Goal: Task Accomplishment & Management: Complete application form

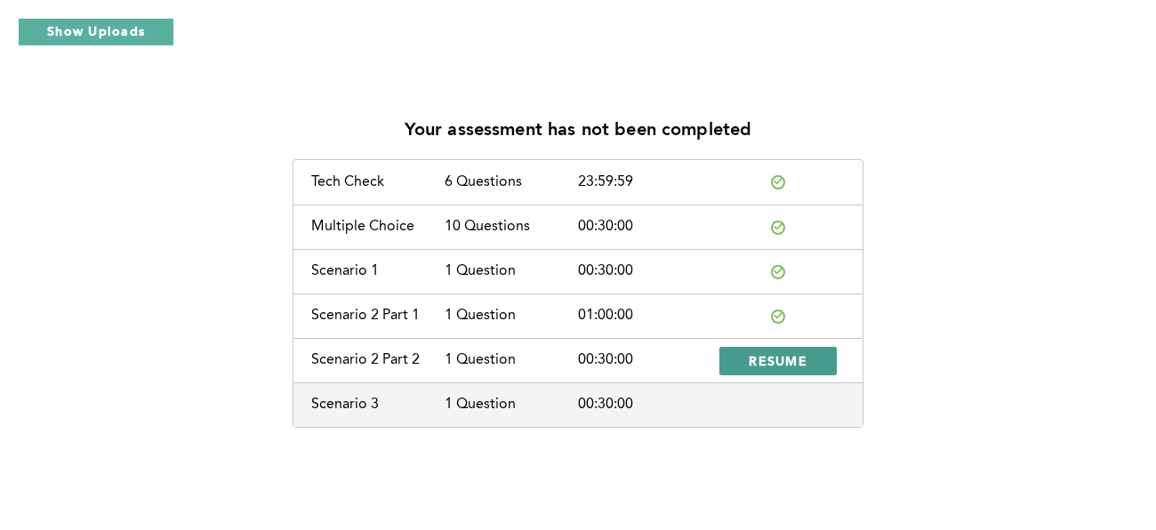
click at [776, 360] on span "RESUME" at bounding box center [778, 360] width 59 height 17
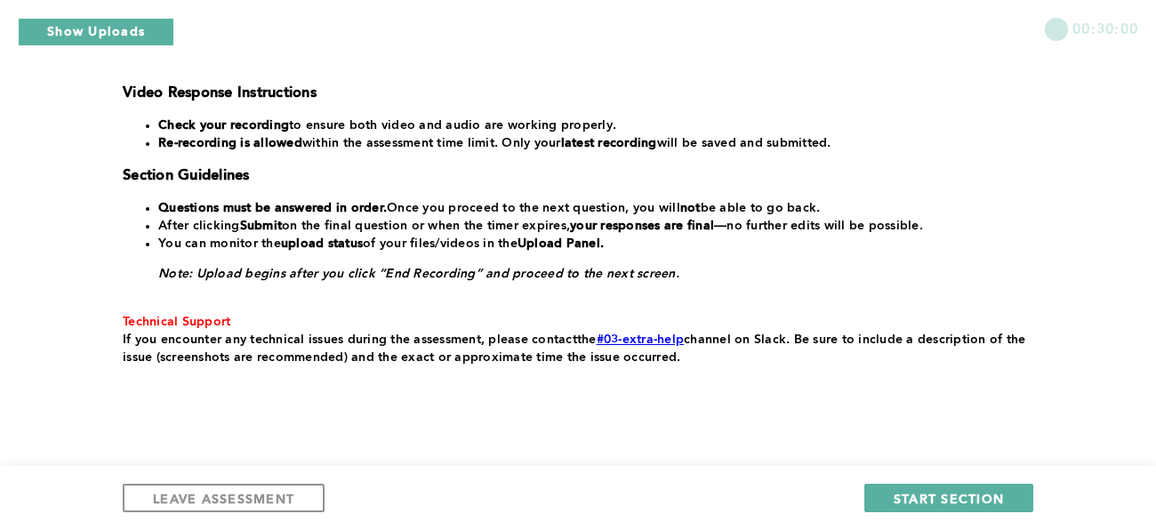
scroll to position [421, 0]
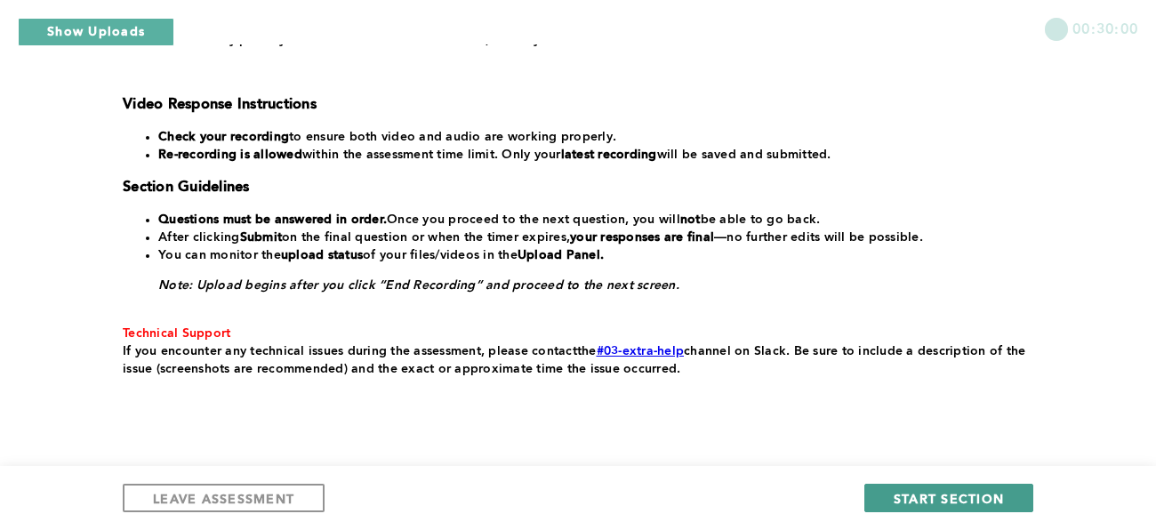
click at [941, 496] on span "START SECTION" at bounding box center [949, 498] width 110 height 17
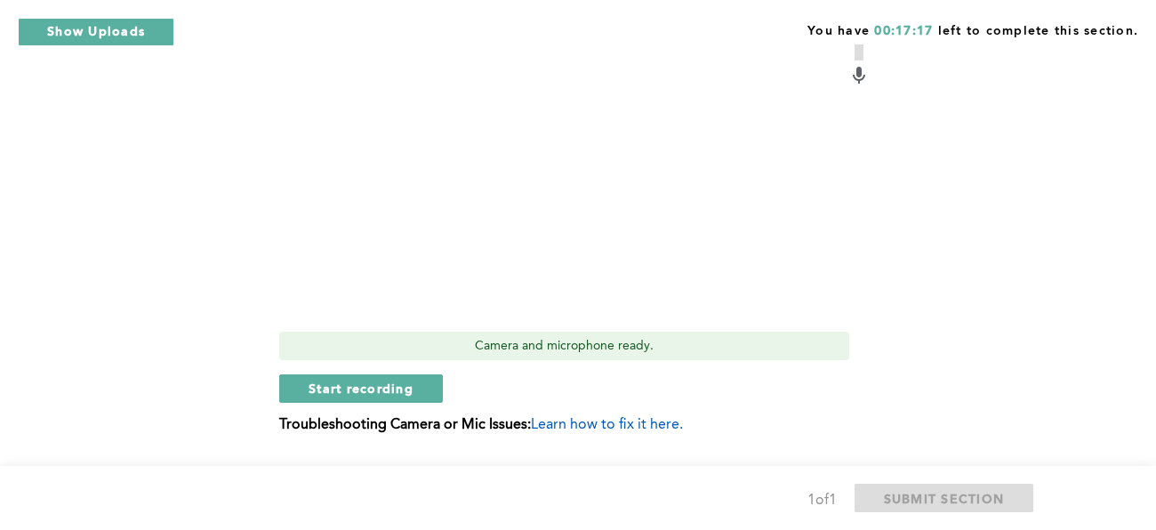
scroll to position [978, 0]
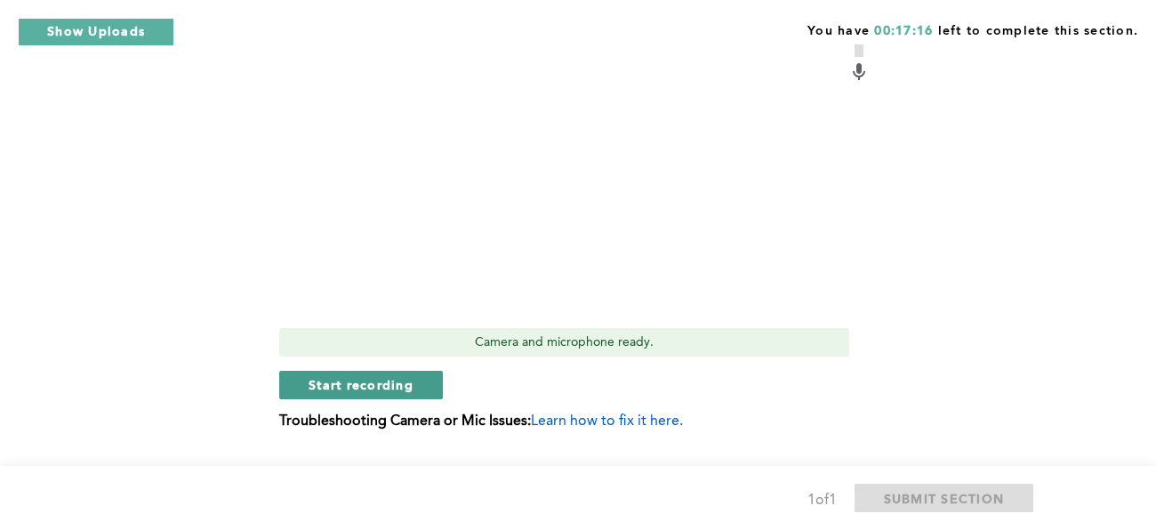
click at [395, 387] on span "Start recording" at bounding box center [361, 384] width 105 height 17
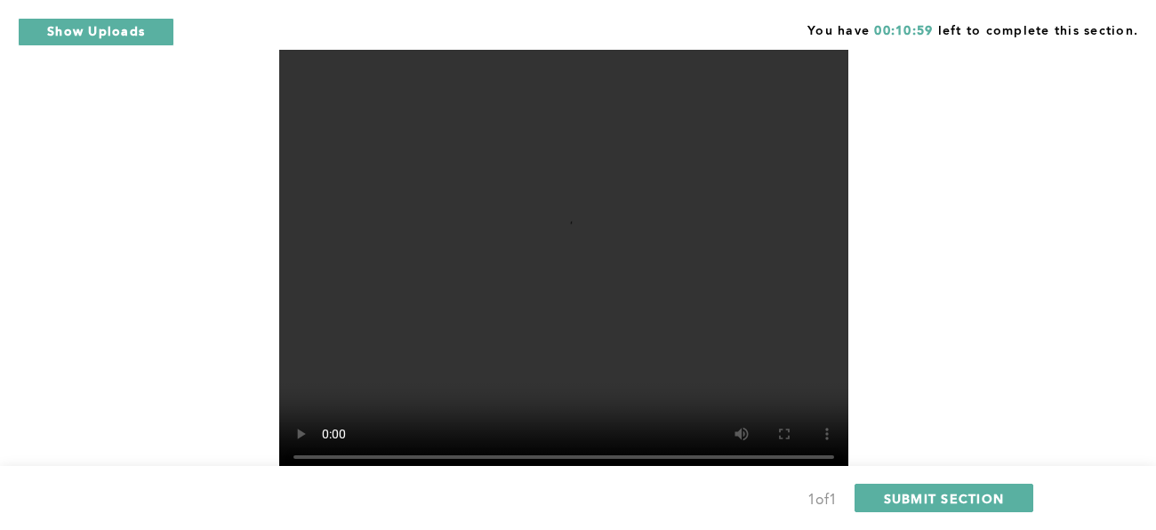
scroll to position [823, 0]
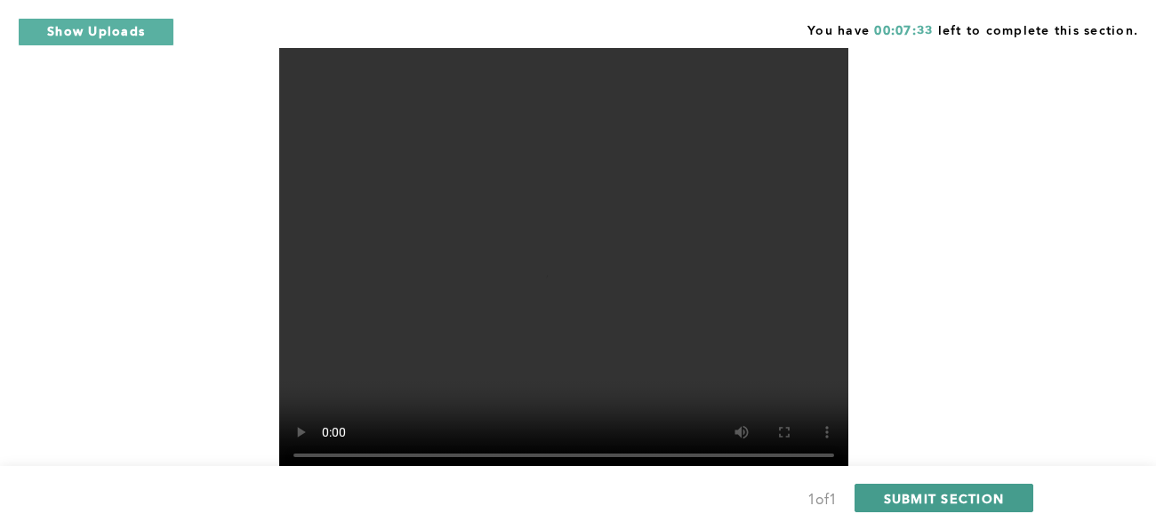
click at [925, 494] on span "SUBMIT SECTION" at bounding box center [944, 498] width 121 height 17
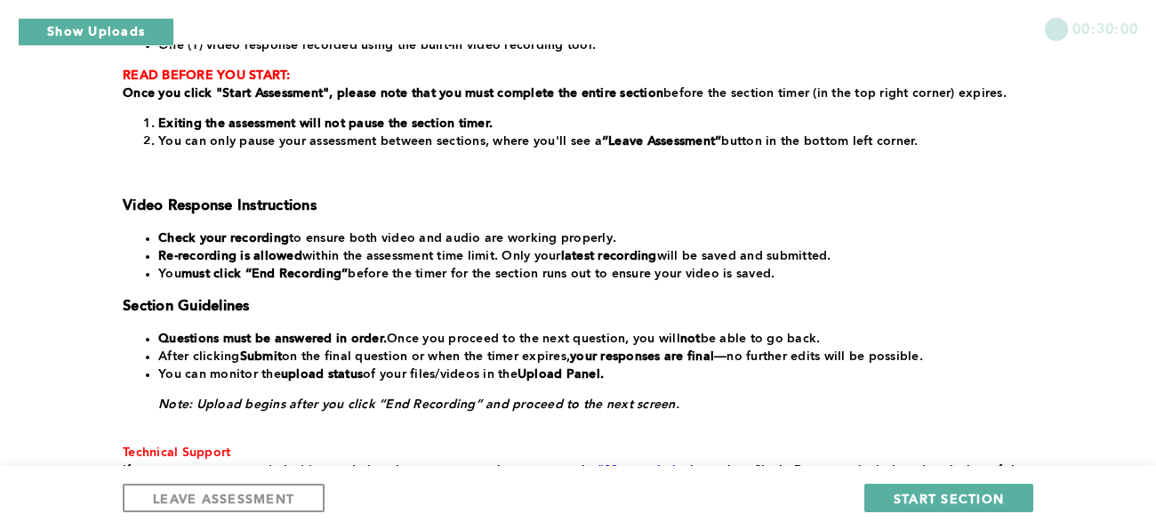
scroll to position [267, 0]
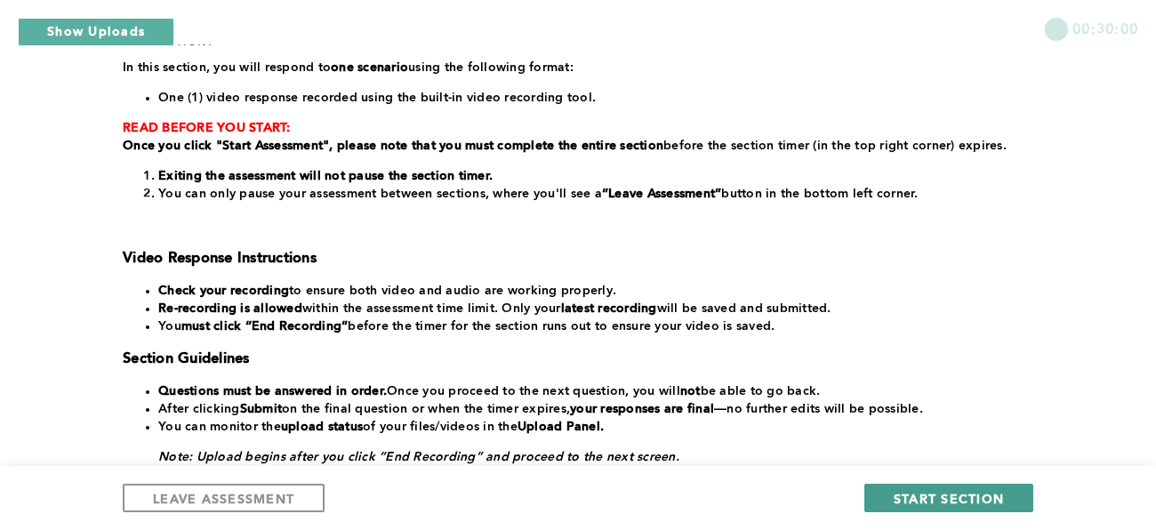
click at [912, 501] on span "START SECTION" at bounding box center [949, 498] width 110 height 17
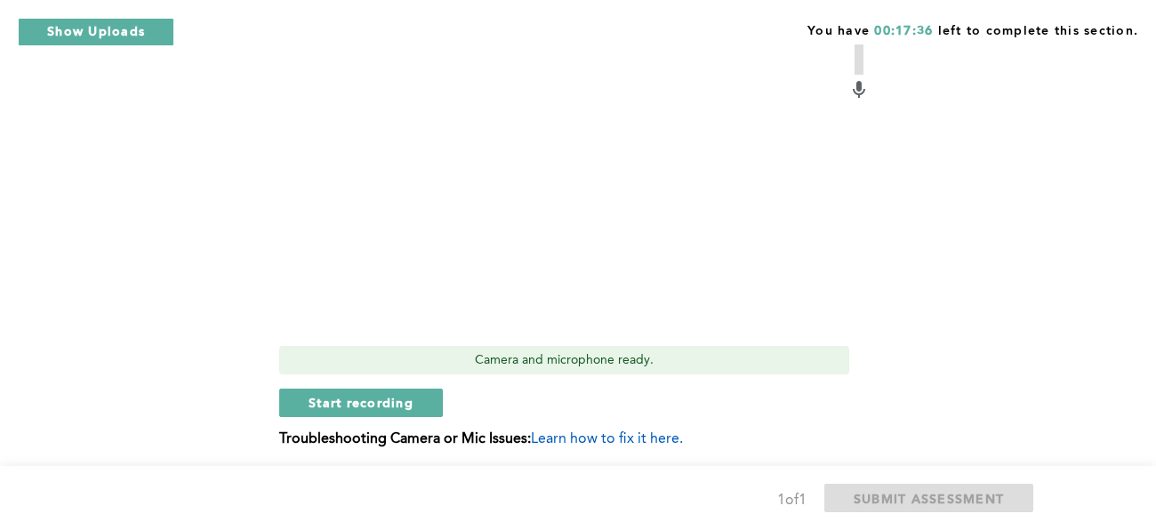
scroll to position [641, 0]
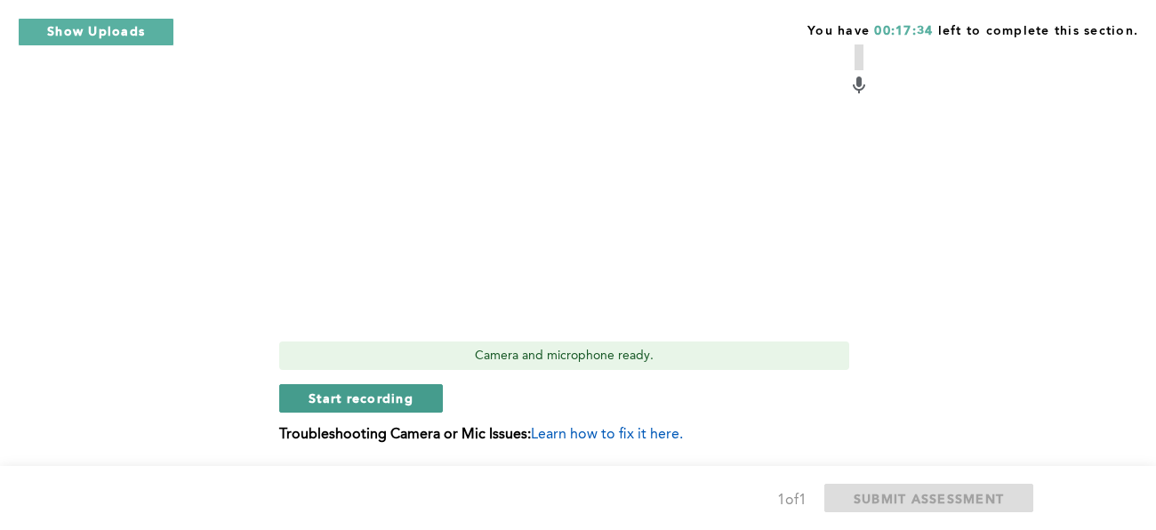
click at [378, 389] on span "Start recording" at bounding box center [361, 397] width 105 height 17
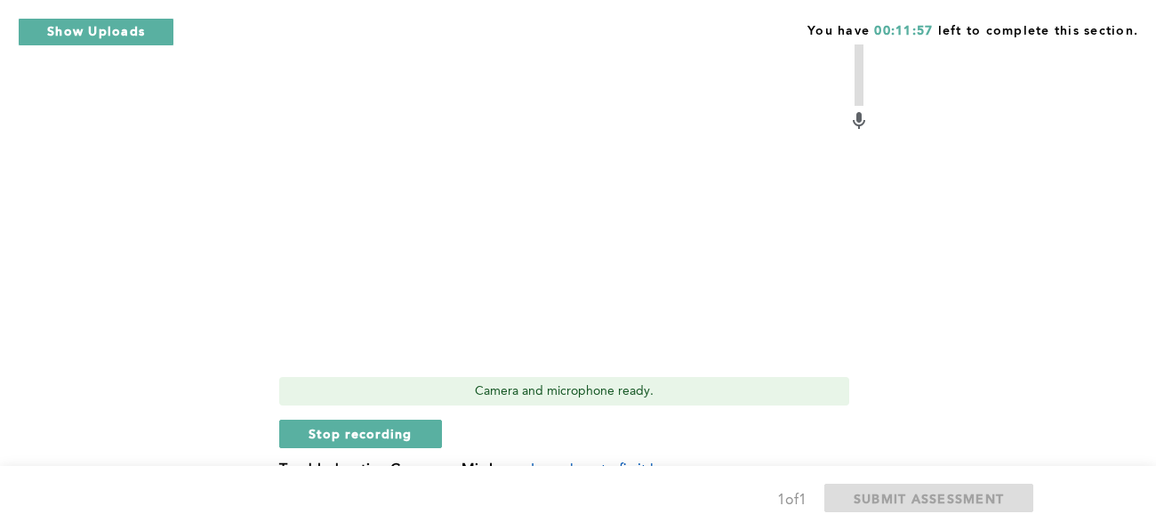
scroll to position [601, 0]
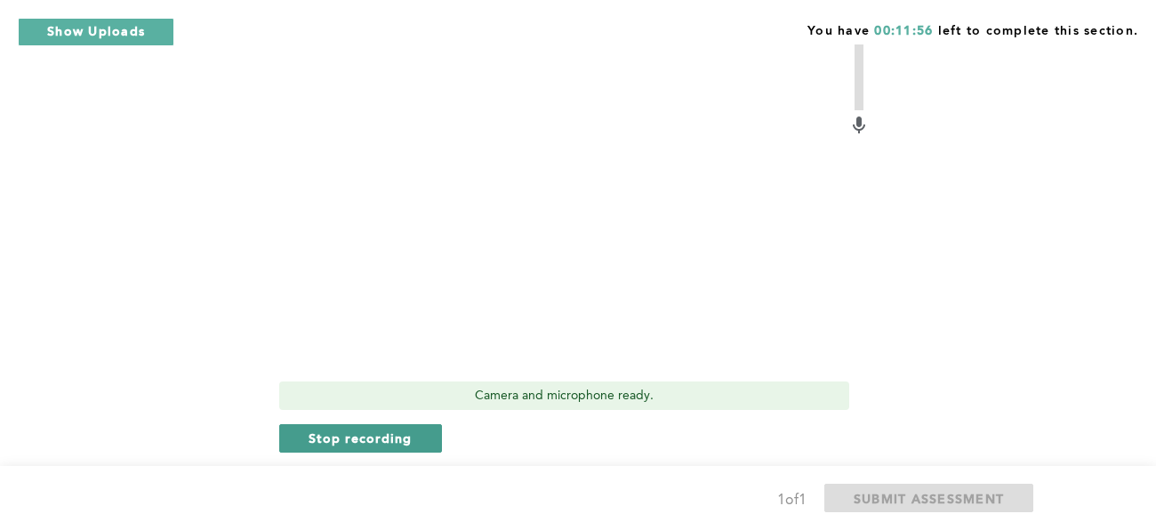
click at [375, 430] on span "Stop recording" at bounding box center [361, 438] width 104 height 17
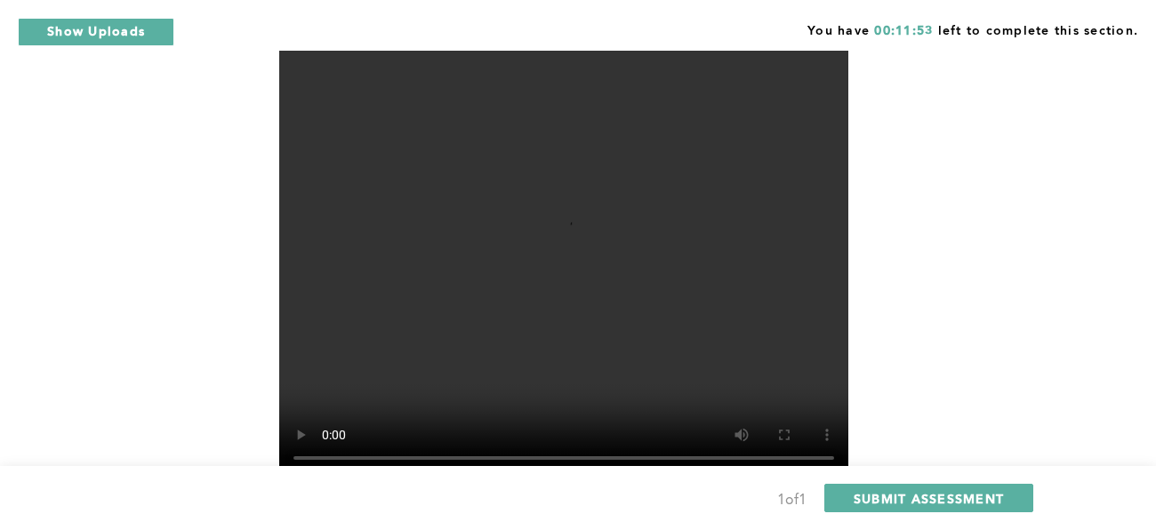
scroll to position [494, 0]
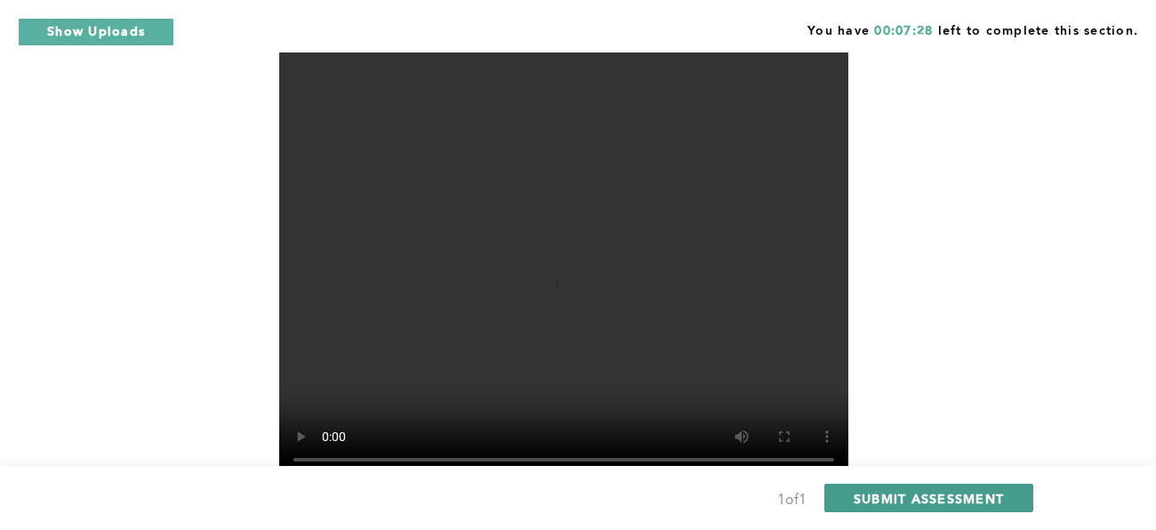
click at [909, 501] on span "SUBMIT ASSESSMENT" at bounding box center [929, 498] width 150 height 17
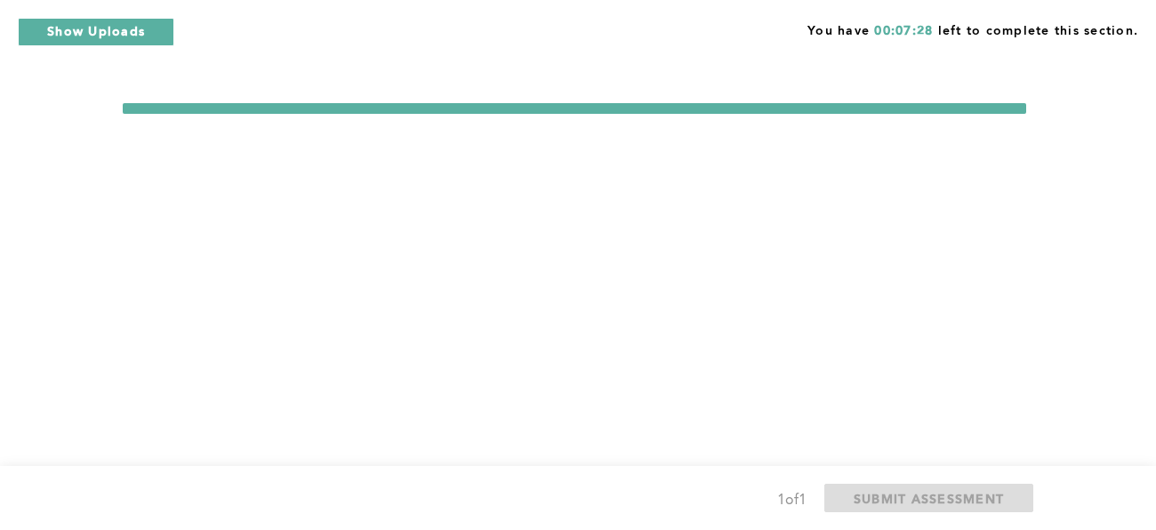
scroll to position [0, 0]
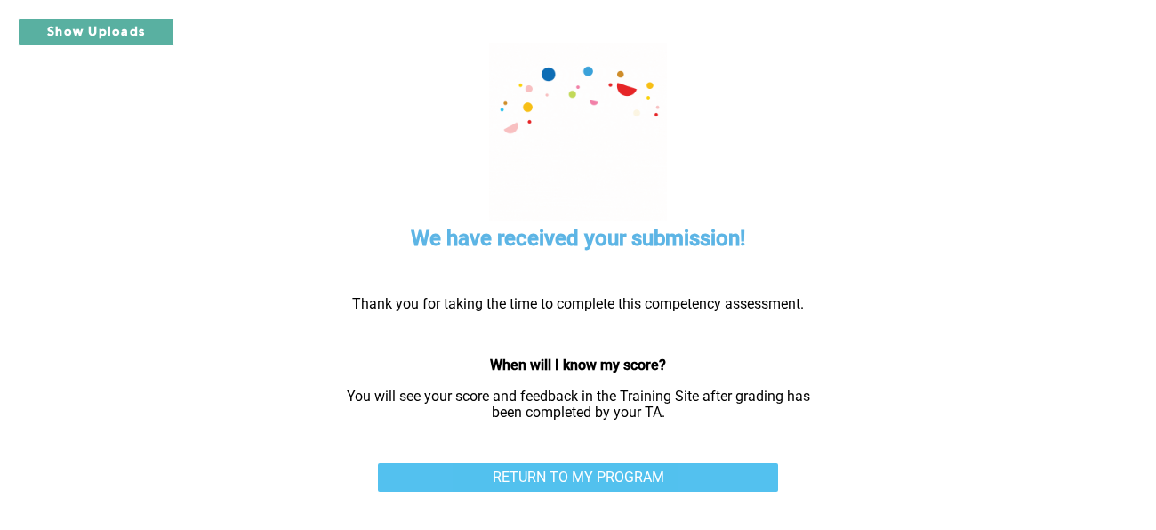
click at [611, 479] on link "RETURN TO MY PROGRAM" at bounding box center [578, 477] width 400 height 28
